Goal: Information Seeking & Learning: Learn about a topic

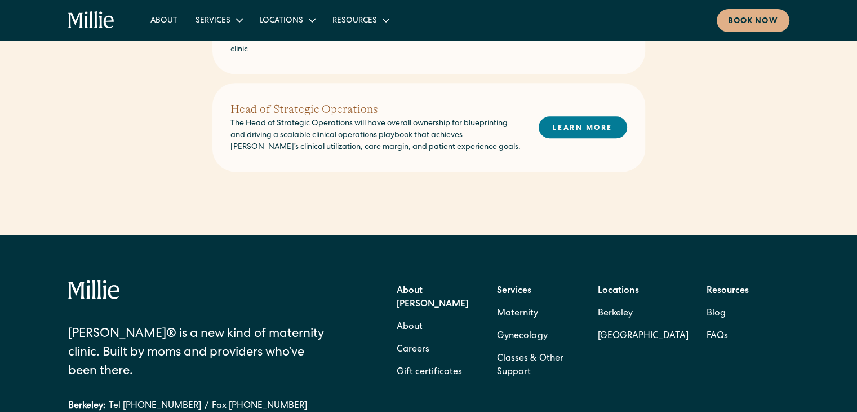
scroll to position [846, 0]
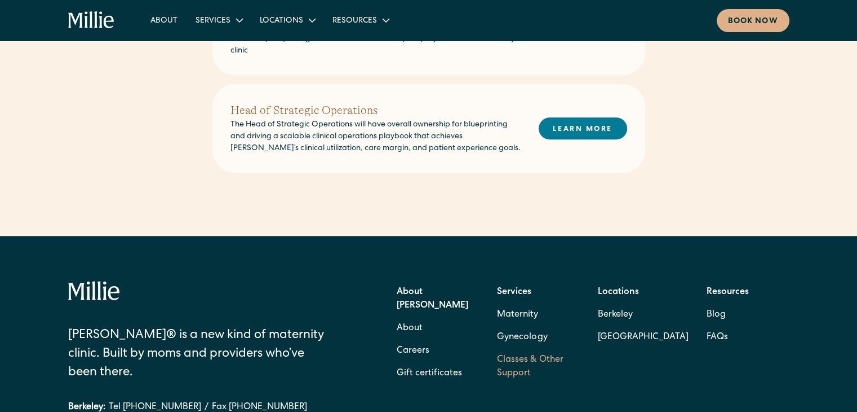
click at [539, 348] on link "Classes & Other Support" at bounding box center [538, 366] width 83 height 36
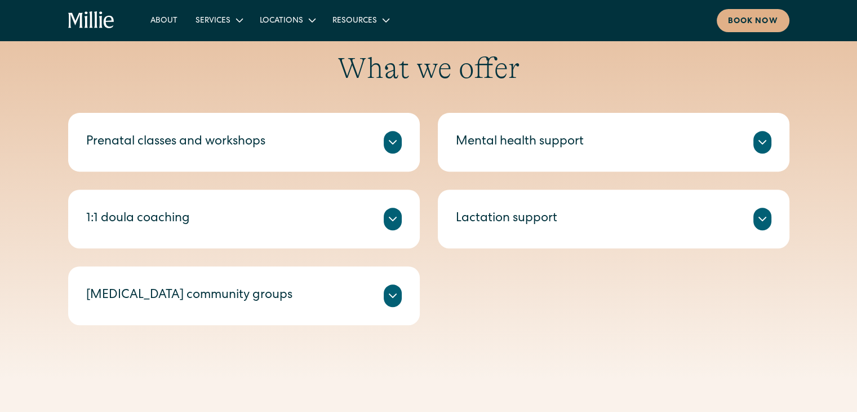
scroll to position [413, 0]
click at [395, 210] on div at bounding box center [393, 218] width 18 height 23
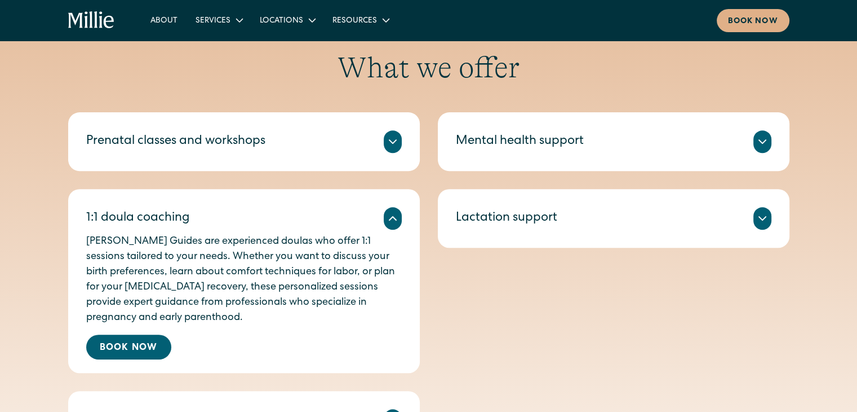
click at [395, 210] on div at bounding box center [393, 218] width 18 height 23
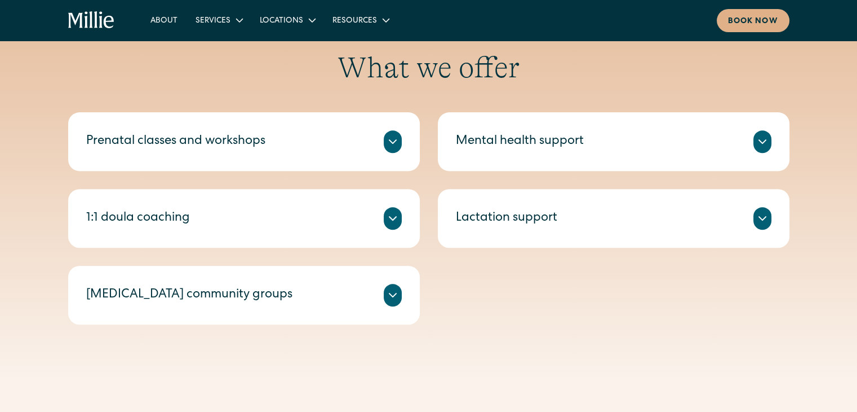
click at [514, 131] on div "Mental health support" at bounding box center [614, 141] width 316 height 23
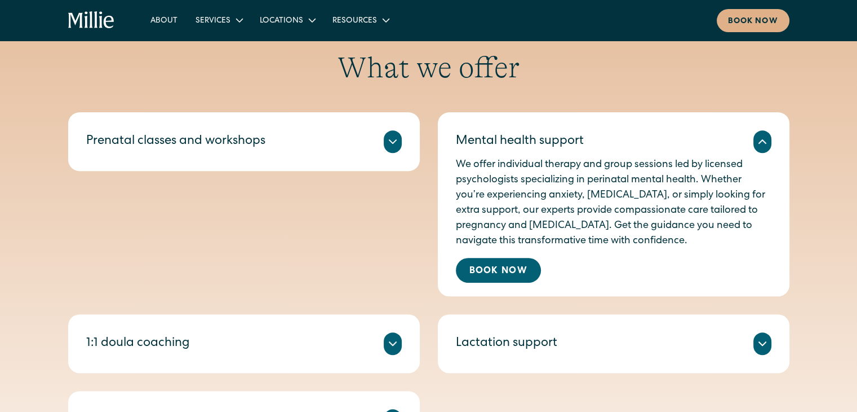
click at [514, 131] on div "Mental health support" at bounding box center [614, 141] width 316 height 23
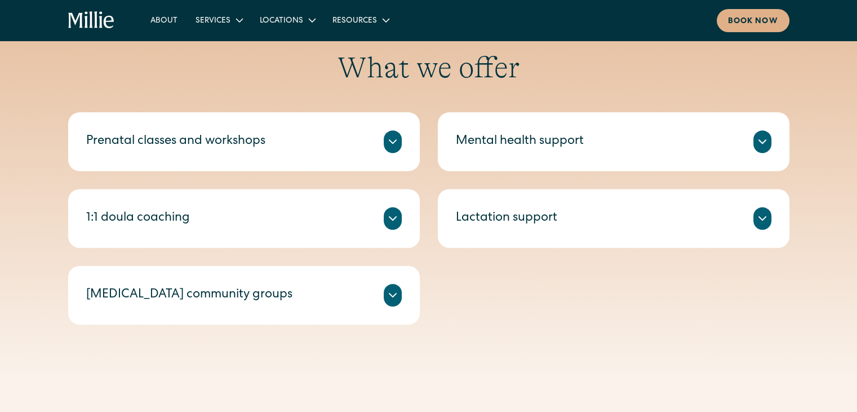
click at [361, 311] on p "Led by a [PERSON_NAME] who is also a lactation consultant, these intentionally …" at bounding box center [244, 356] width 316 height 91
click at [379, 293] on div "[MEDICAL_DATA] community groups" at bounding box center [244, 295] width 316 height 23
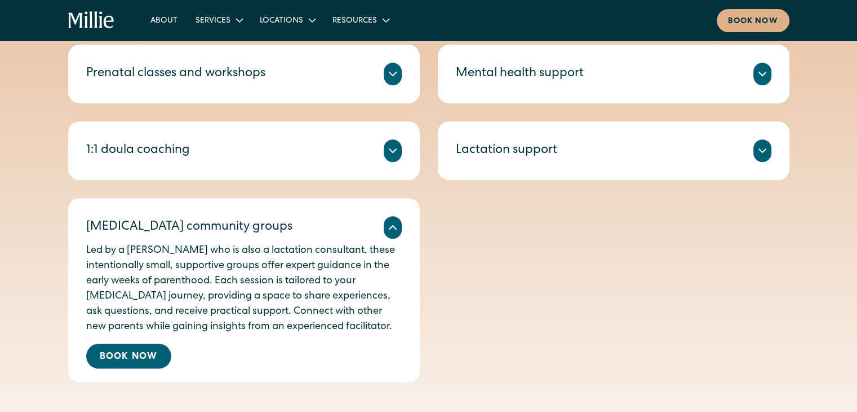
scroll to position [480, 0]
click at [305, 233] on div "Postpartum community groups" at bounding box center [244, 227] width 316 height 23
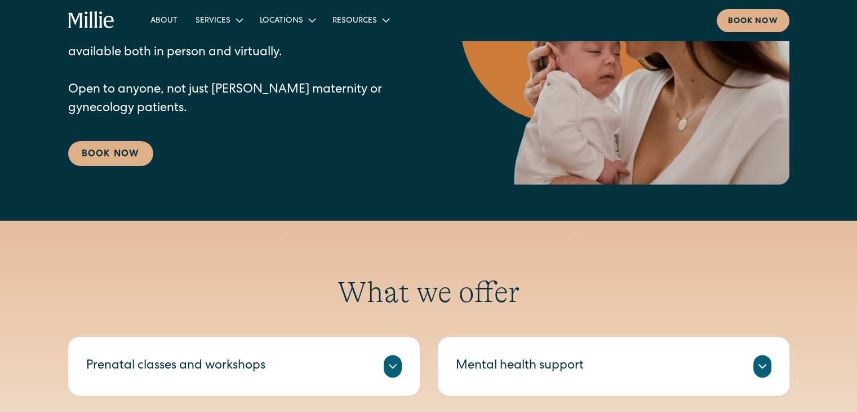
scroll to position [0, 0]
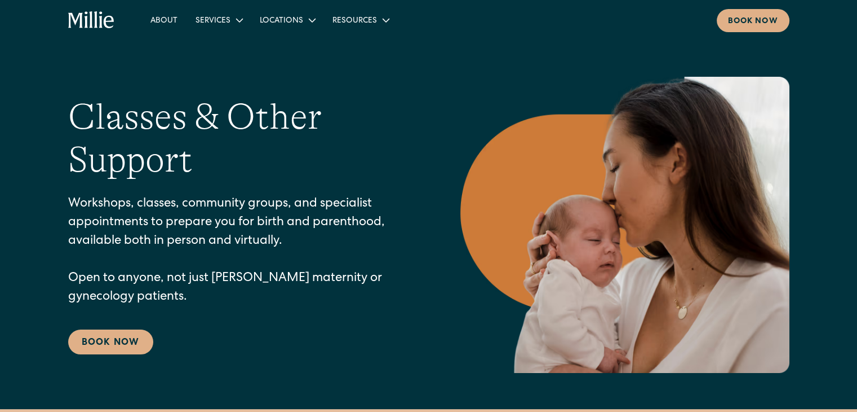
click at [432, 6] on div "About Services Maternity Gynecology Classes & Other Support Locations Berkeley …" at bounding box center [428, 20] width 857 height 41
